Goal: Transaction & Acquisition: Purchase product/service

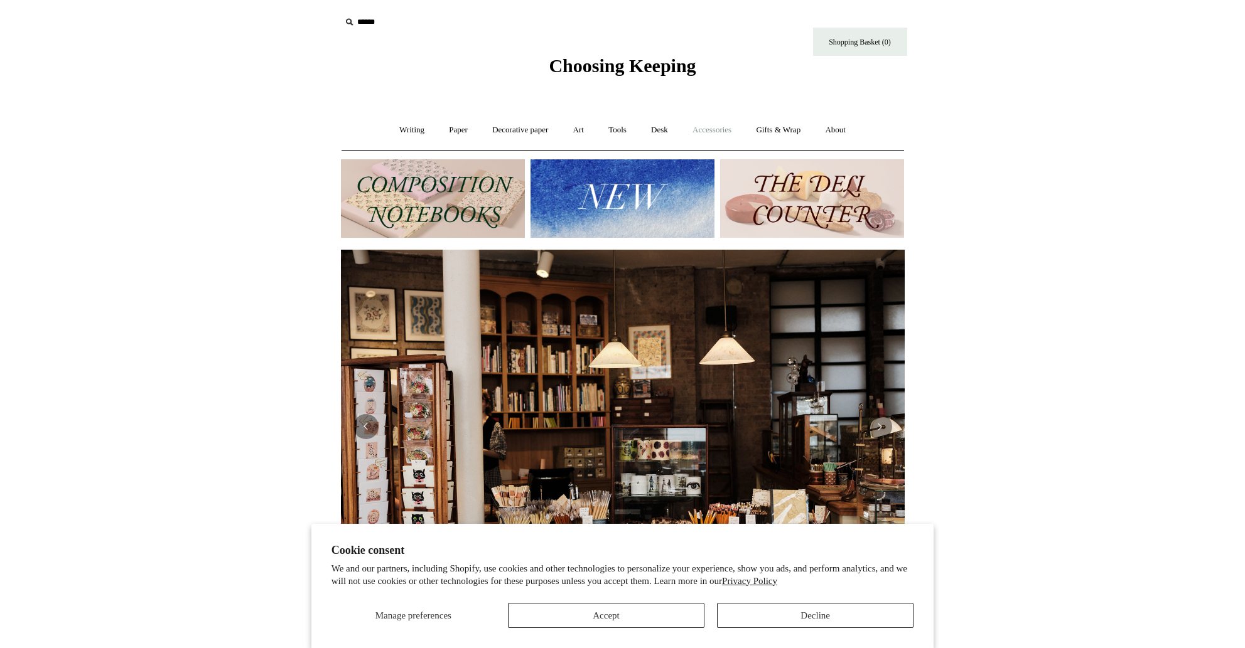
click at [716, 129] on link "Accessories +" at bounding box center [712, 130] width 62 height 33
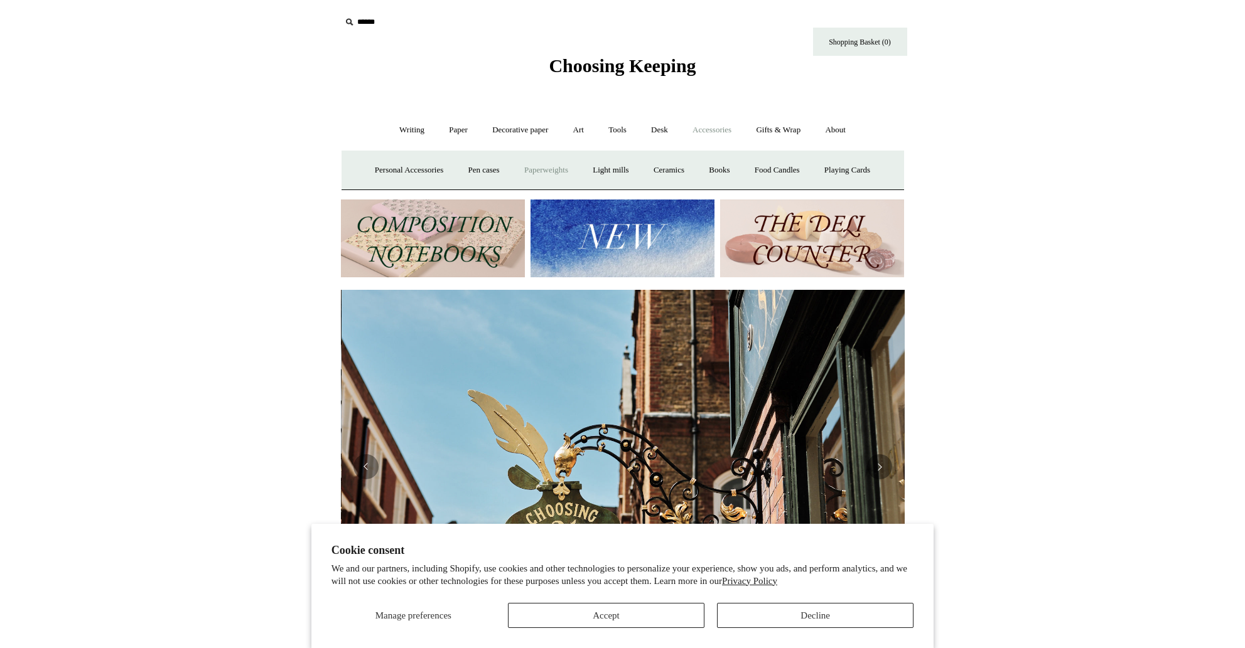
scroll to position [0, 564]
click at [798, 168] on link "Food Candles" at bounding box center [777, 170] width 68 height 33
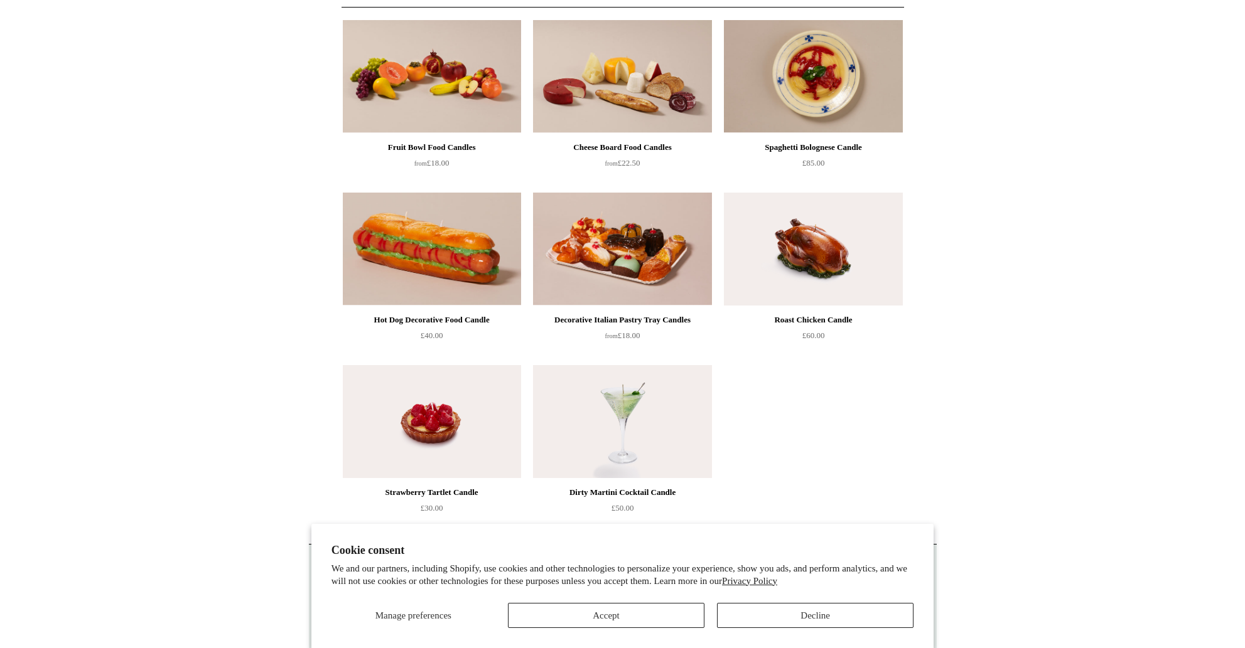
scroll to position [144, 0]
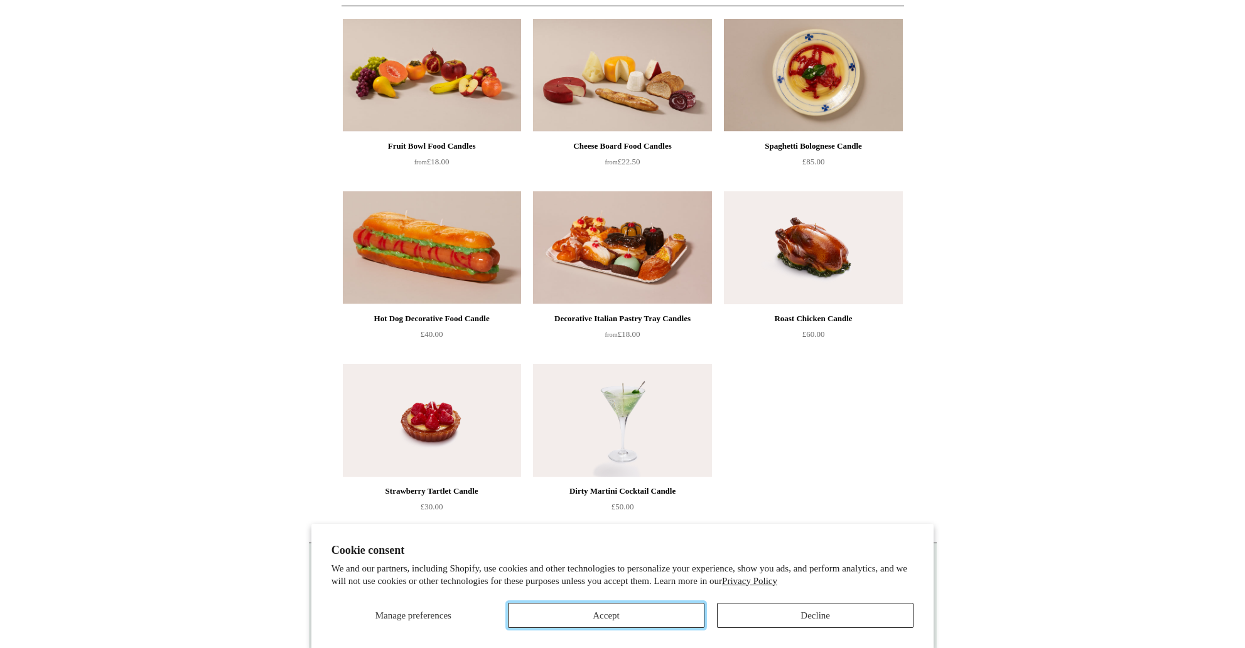
drag, startPoint x: 629, startPoint y: 608, endPoint x: 653, endPoint y: 599, distance: 25.2
click at [629, 608] on button "Accept" at bounding box center [606, 615] width 196 height 25
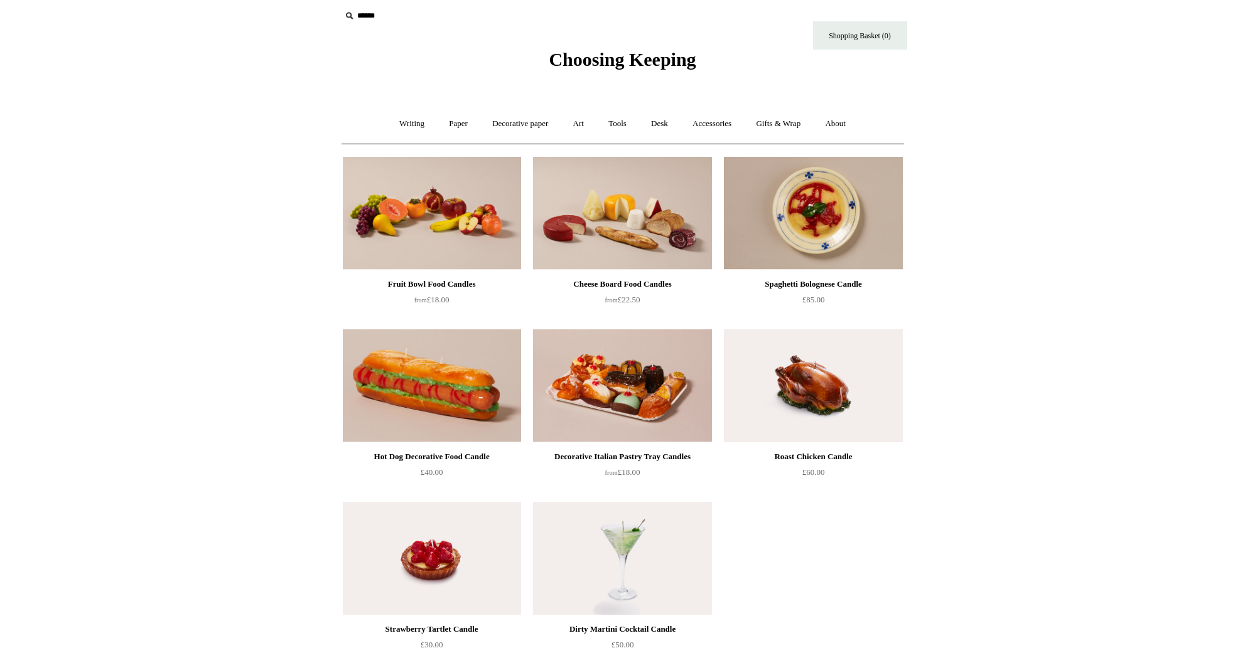
scroll to position [2, 0]
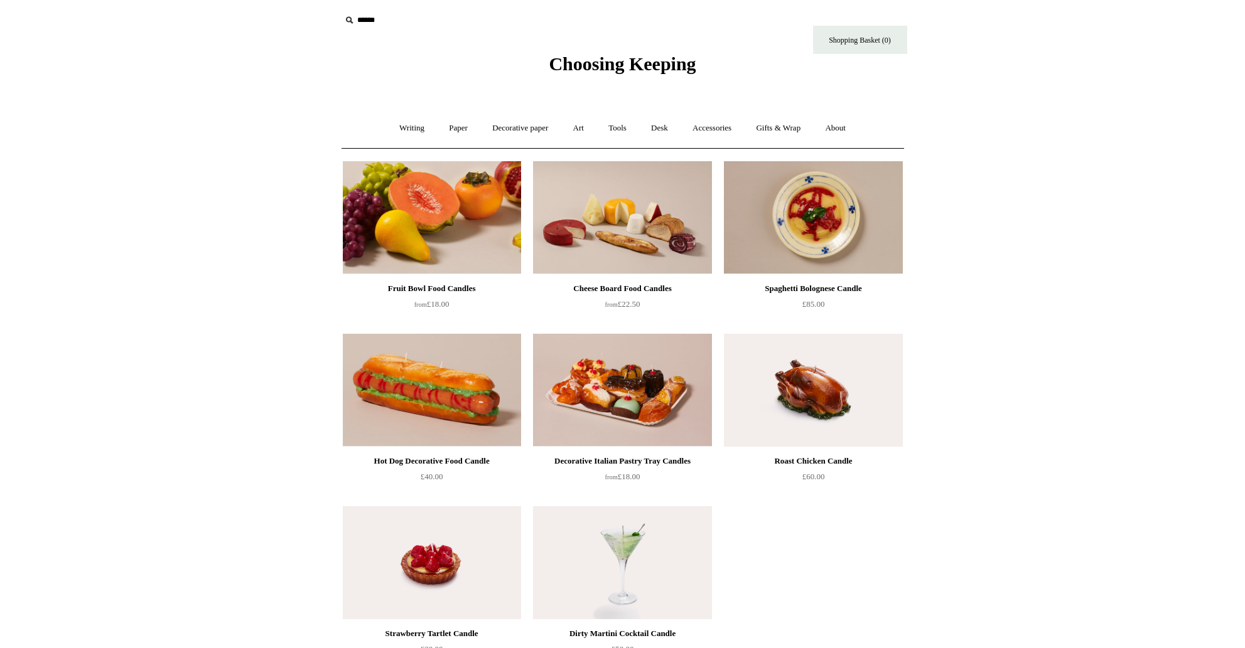
click at [468, 223] on img at bounding box center [432, 217] width 178 height 113
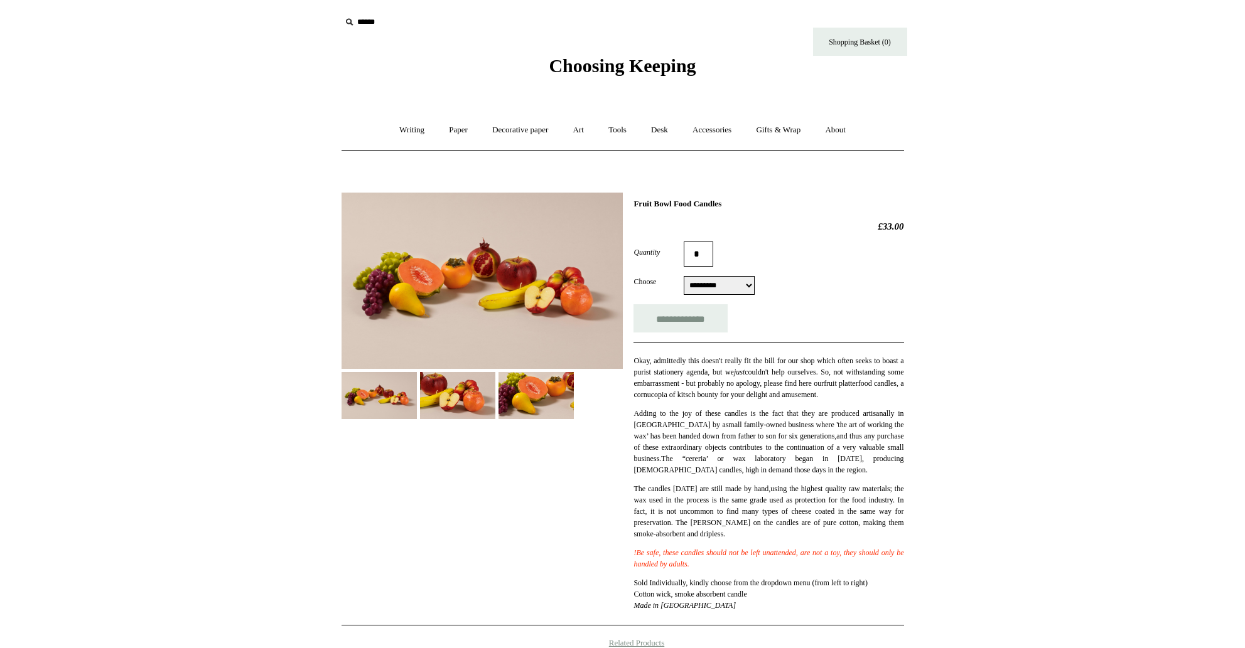
click at [680, 80] on body "Menu Choosing Keeping * Shipping Information Shopping Basket (0) * ⤺ +" at bounding box center [623, 513] width 628 height 1026
click at [662, 68] on span "Choosing Keeping" at bounding box center [622, 65] width 147 height 21
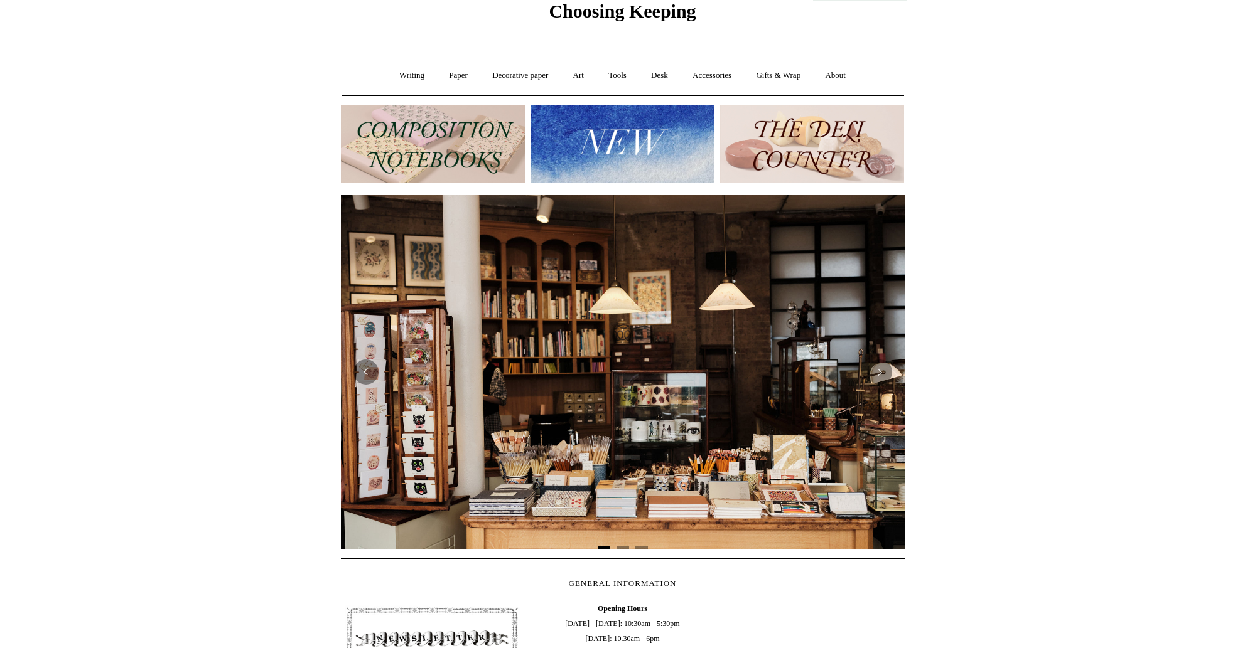
scroll to position [63, 0]
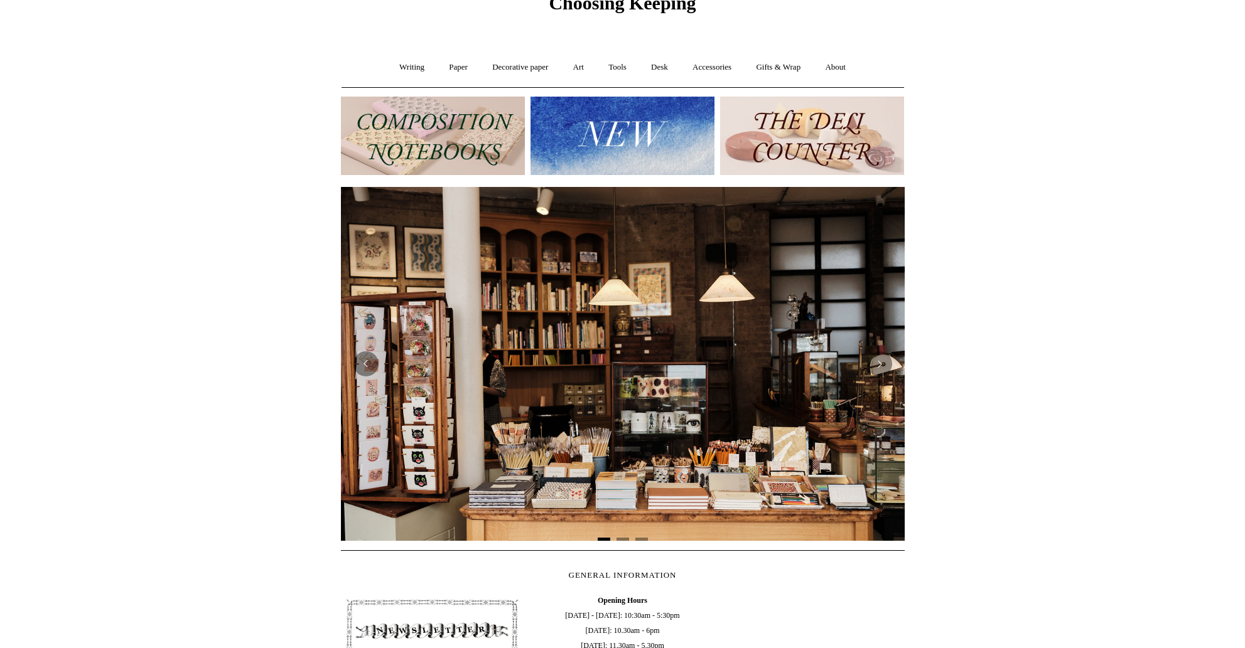
click at [826, 142] on img at bounding box center [812, 136] width 184 height 78
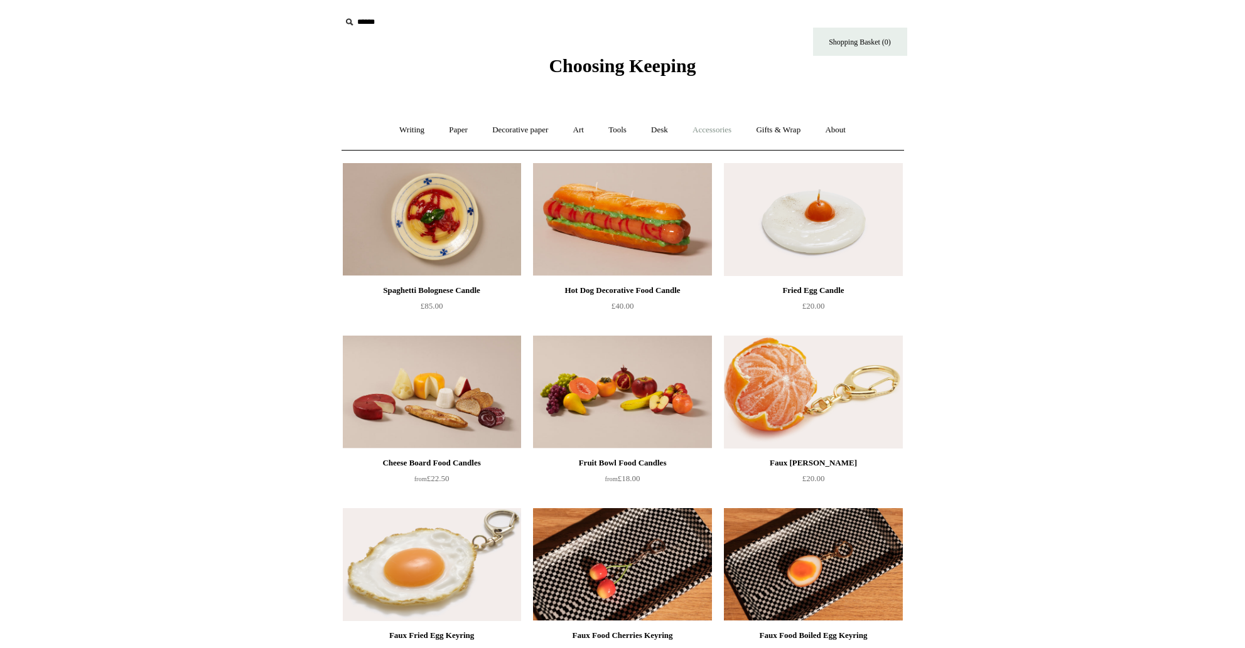
click at [722, 130] on link "Accessories +" at bounding box center [712, 130] width 62 height 33
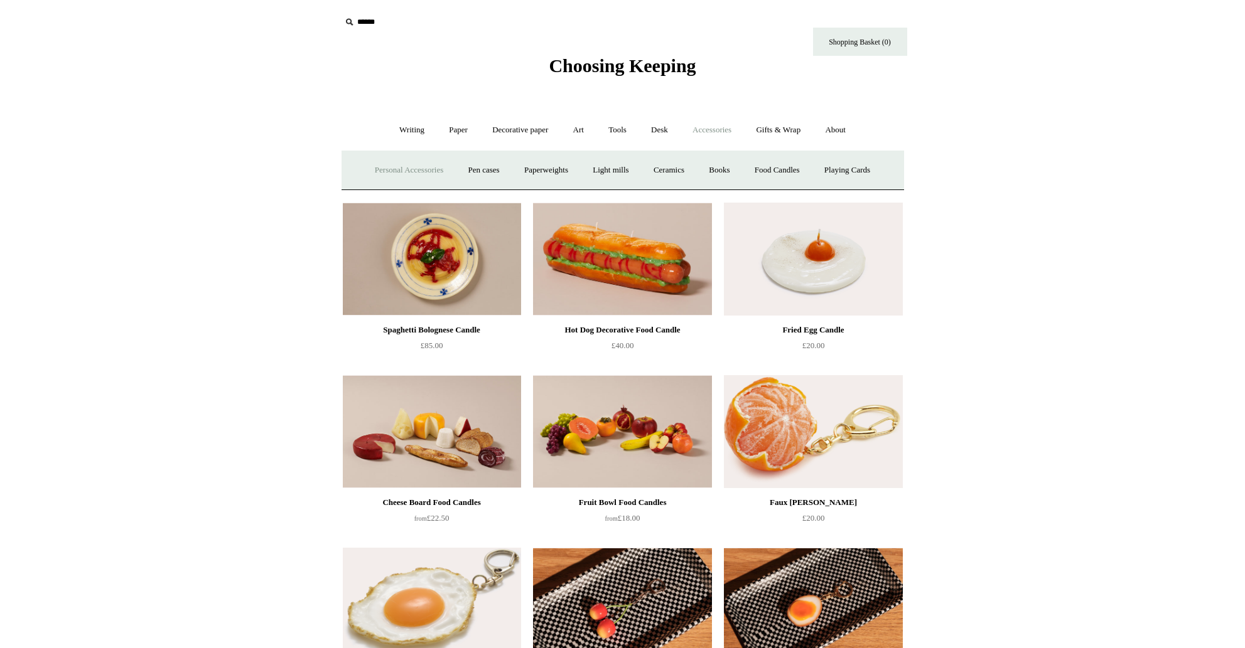
click at [397, 166] on link "Personal Accessories +" at bounding box center [408, 170] width 91 height 33
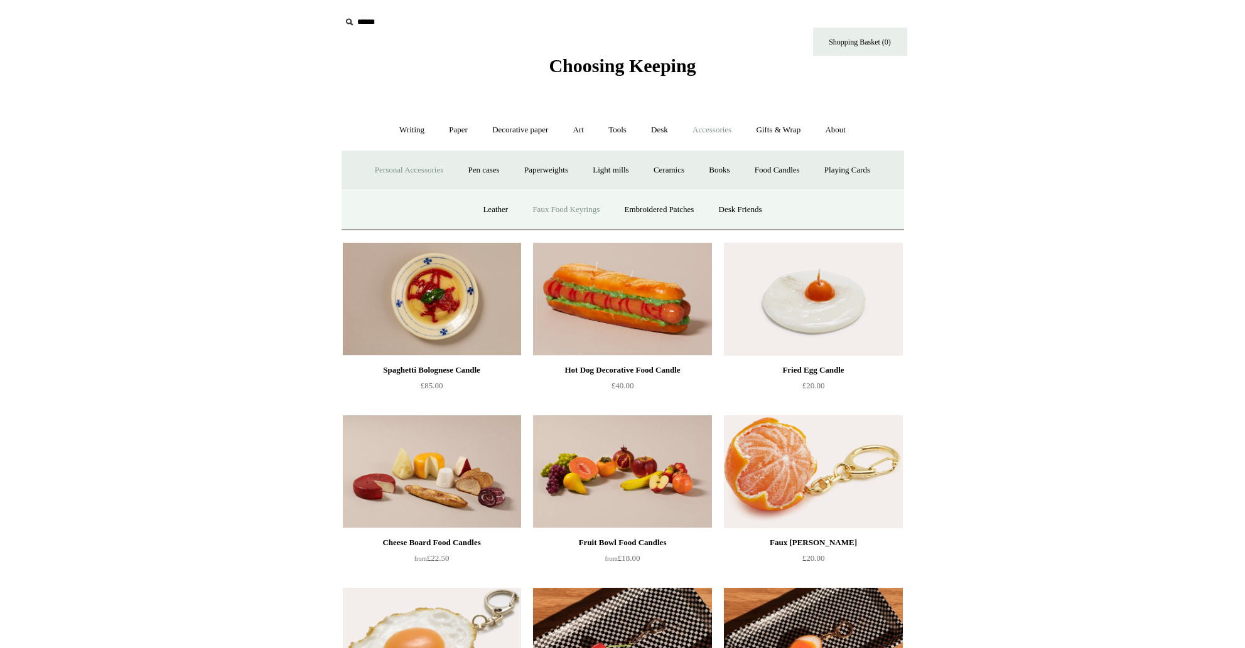
click at [566, 206] on link "Faux Food Keyrings" at bounding box center [566, 209] width 90 height 33
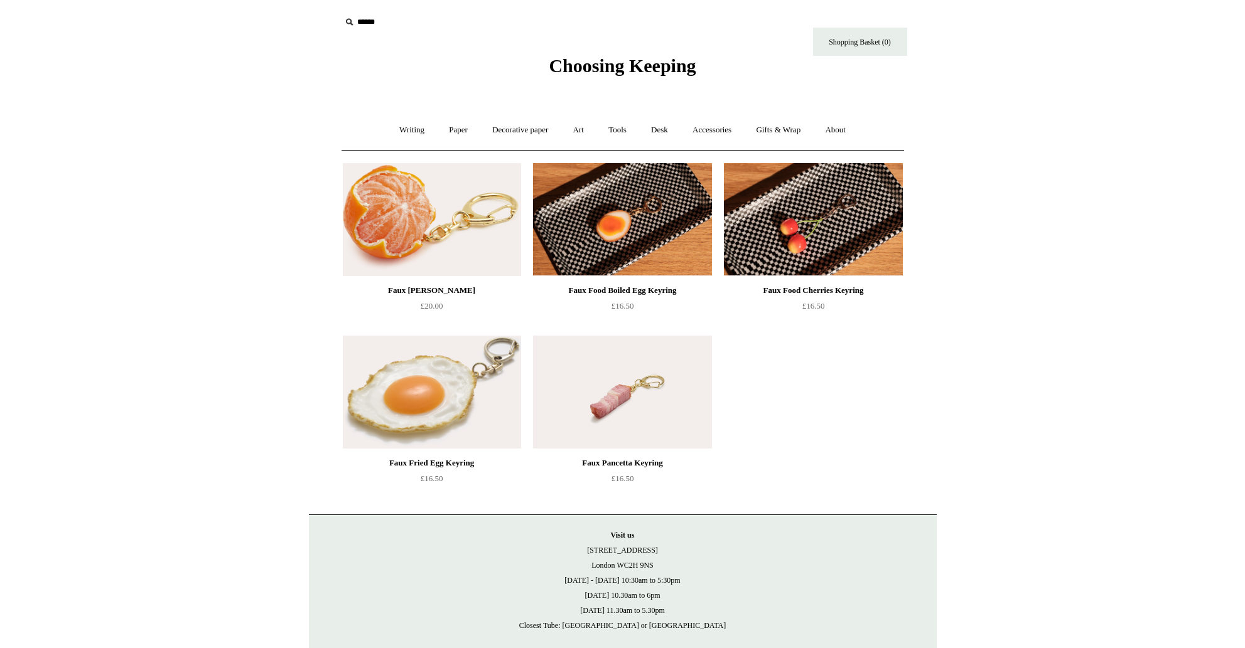
click at [458, 368] on img at bounding box center [432, 392] width 178 height 113
click at [413, 244] on img at bounding box center [432, 219] width 178 height 113
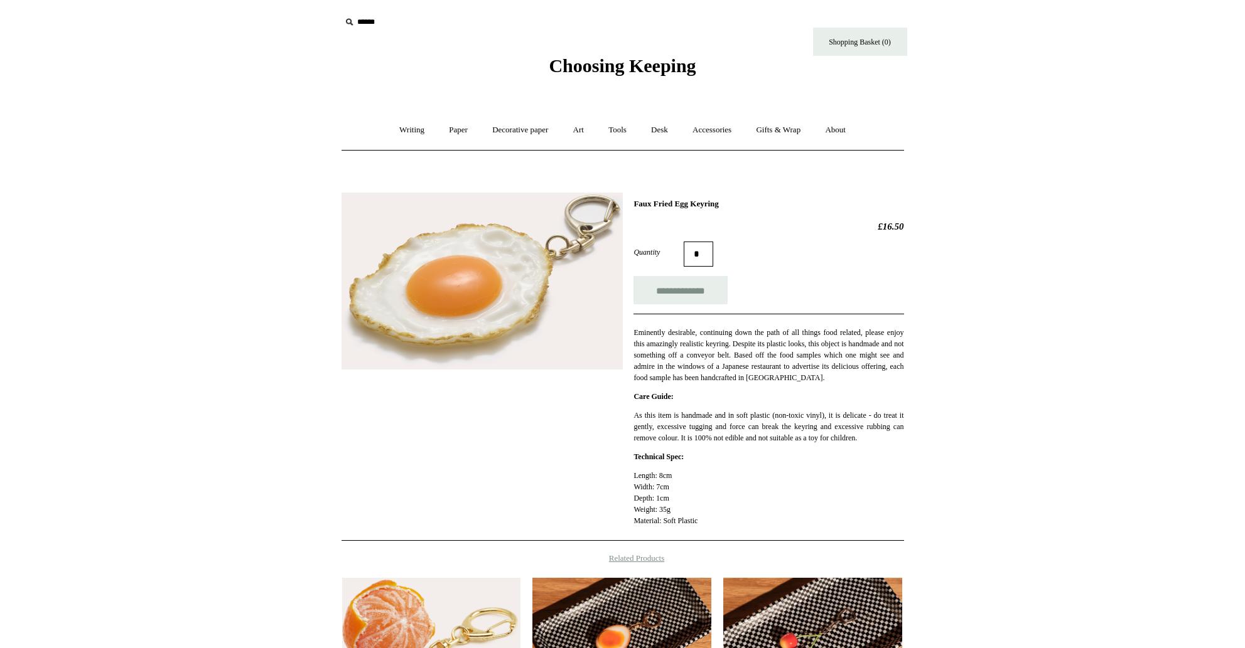
scroll to position [1, 0]
